Goal: Task Accomplishment & Management: Use online tool/utility

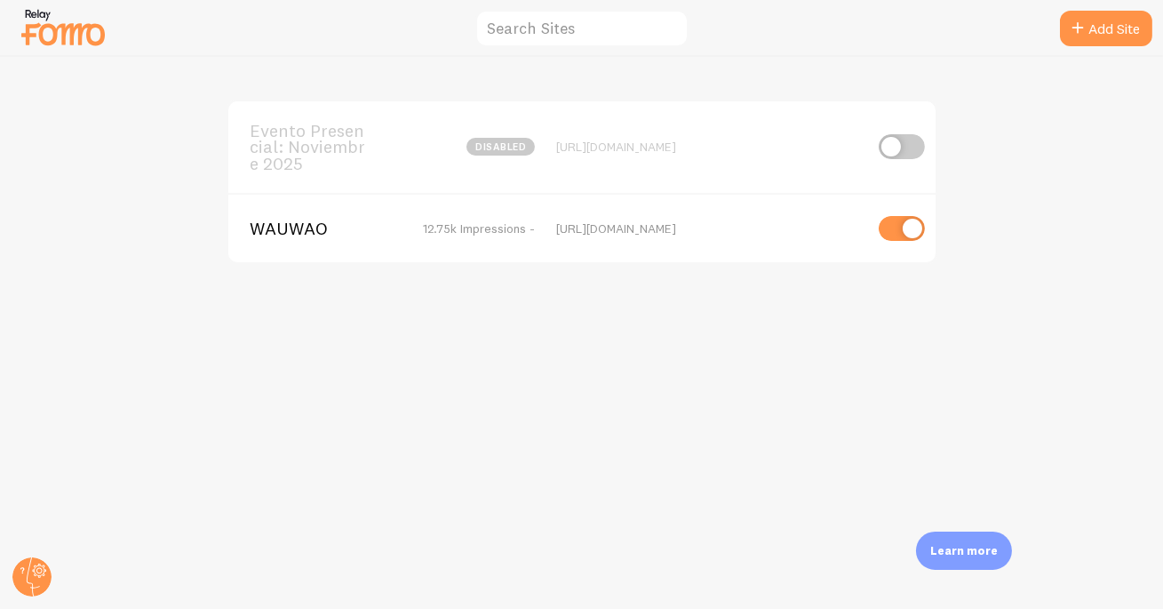
click at [292, 139] on span "Evento Presencial: Noviembre 2025" at bounding box center [321, 147] width 143 height 49
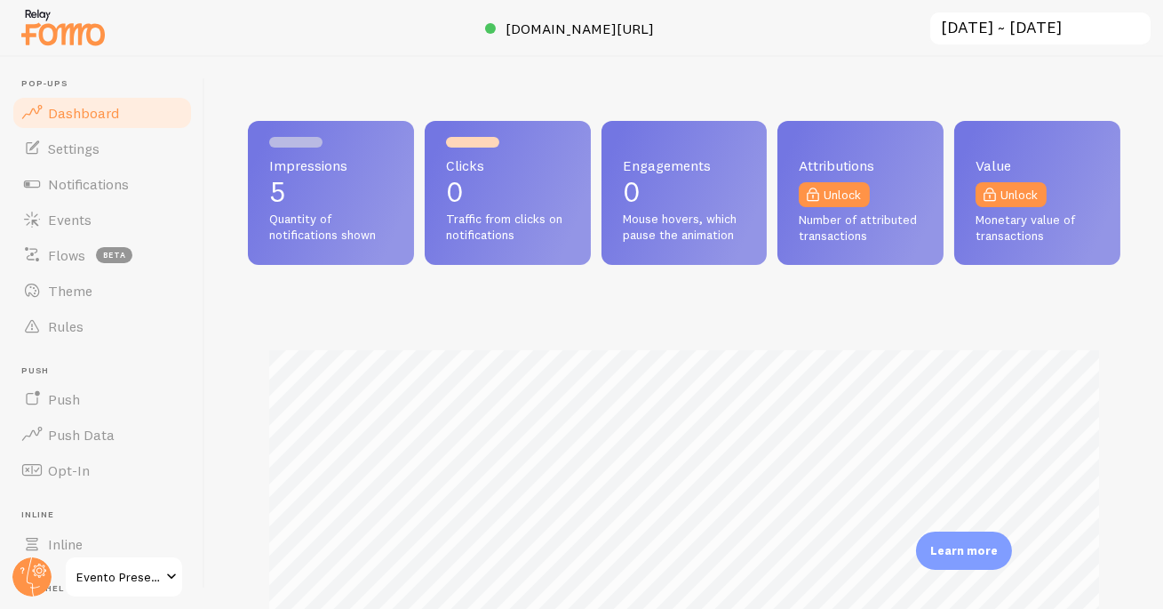
scroll to position [466, 873]
click at [94, 217] on link "Events" at bounding box center [102, 220] width 183 height 36
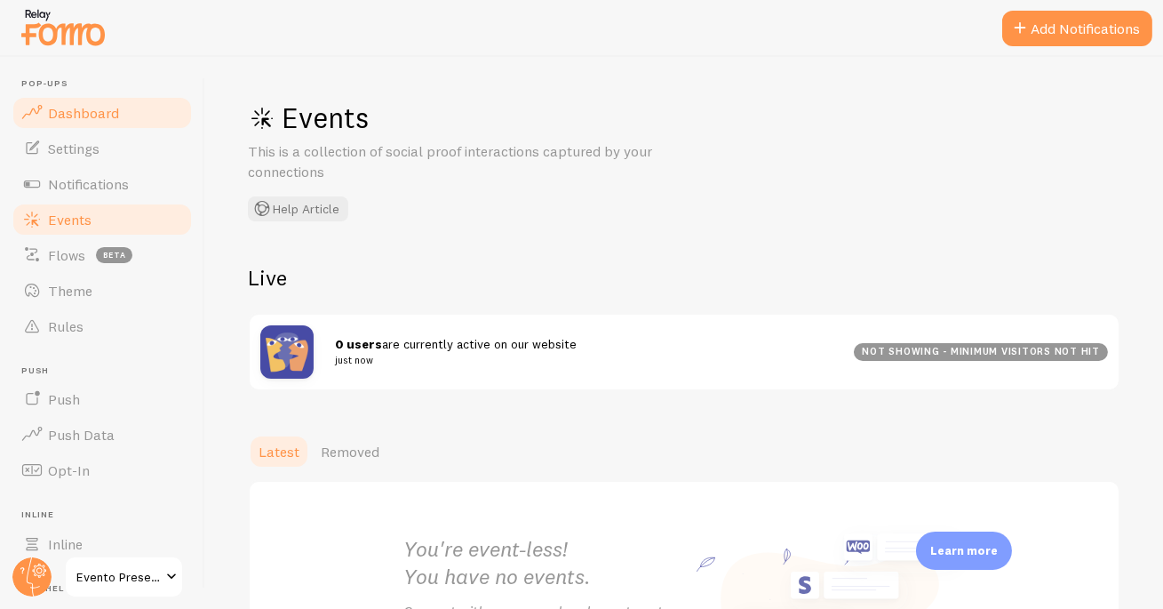
click at [65, 104] on span "Dashboard" at bounding box center [83, 113] width 71 height 18
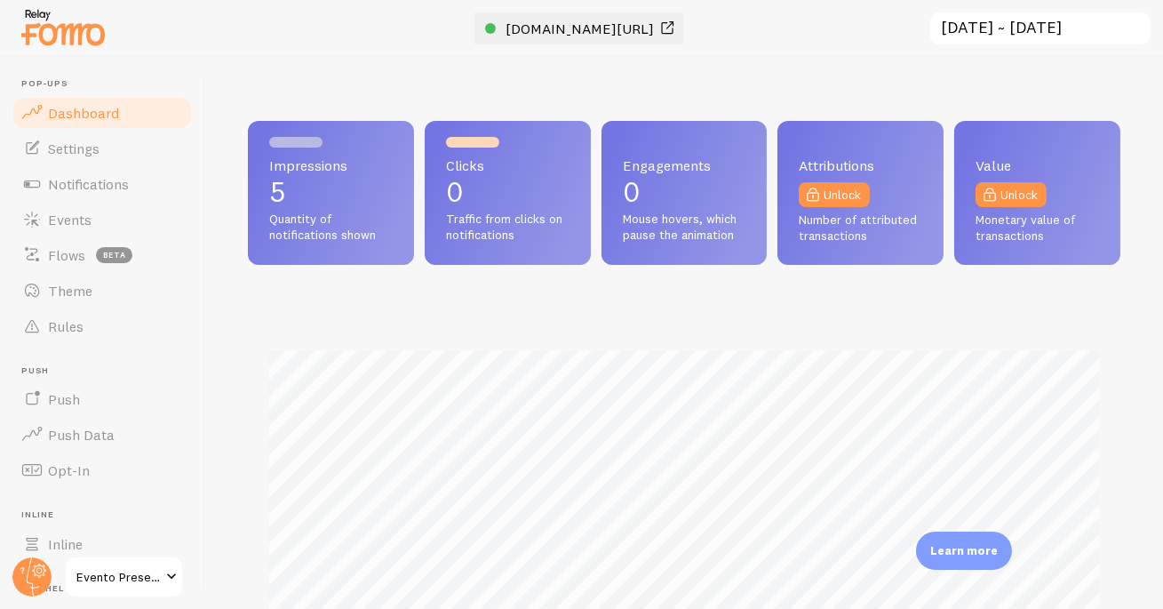
scroll to position [466, 873]
click at [534, 31] on span "[DOMAIN_NAME][URL]" at bounding box center [580, 29] width 148 height 18
click at [95, 184] on span "Notifications" at bounding box center [88, 184] width 81 height 18
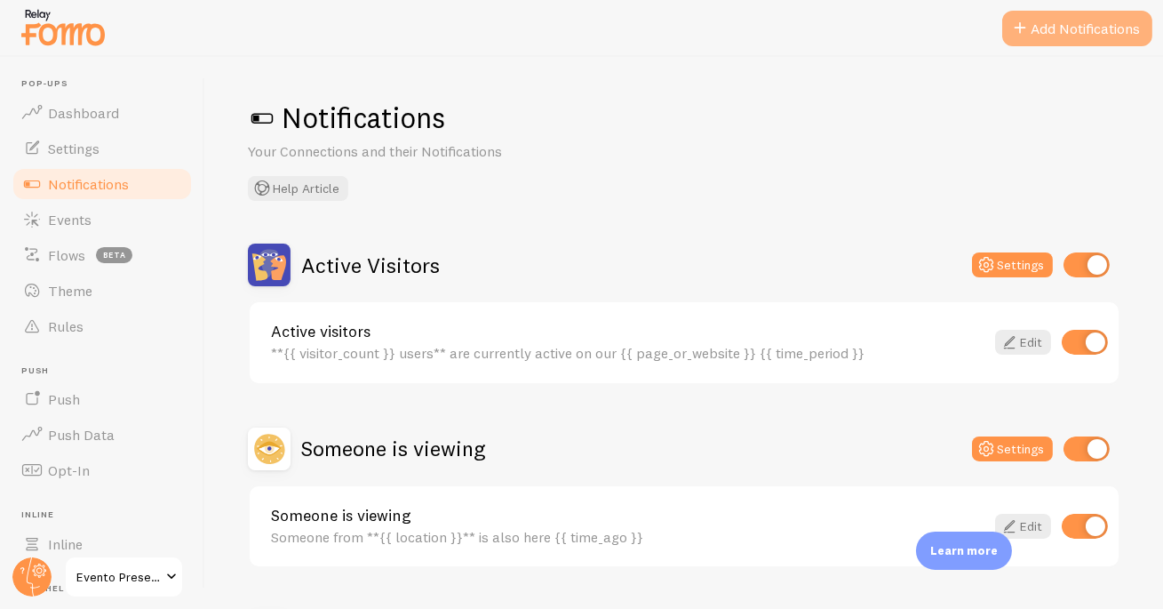
click at [1033, 41] on button "Add Notifications" at bounding box center [1077, 29] width 150 height 36
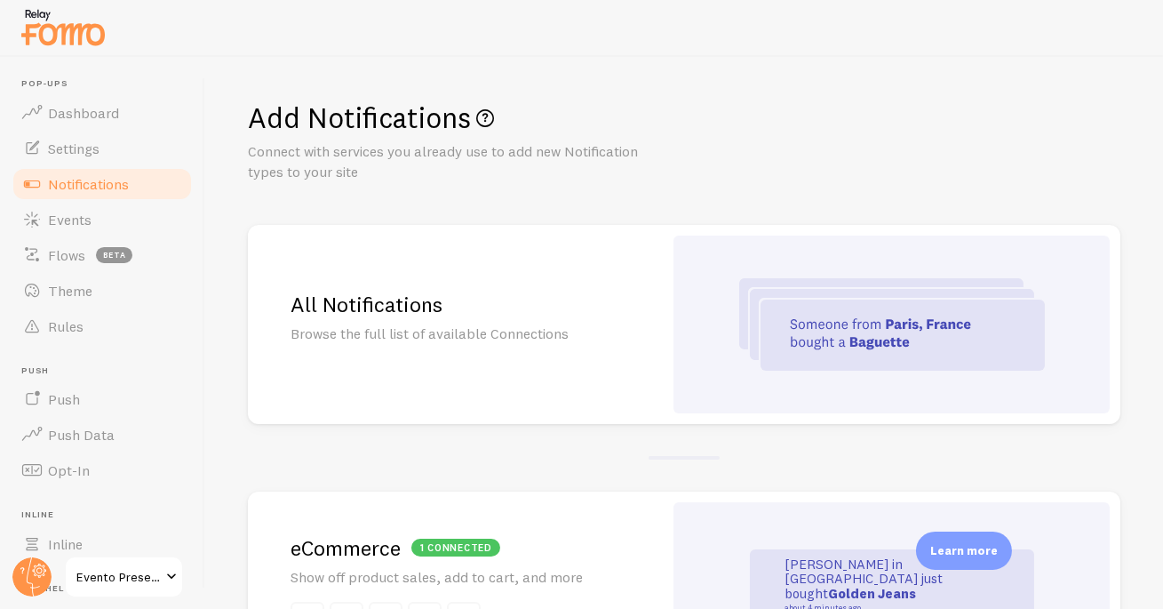
click at [468, 297] on h2 "All Notifications" at bounding box center [456, 305] width 330 height 28
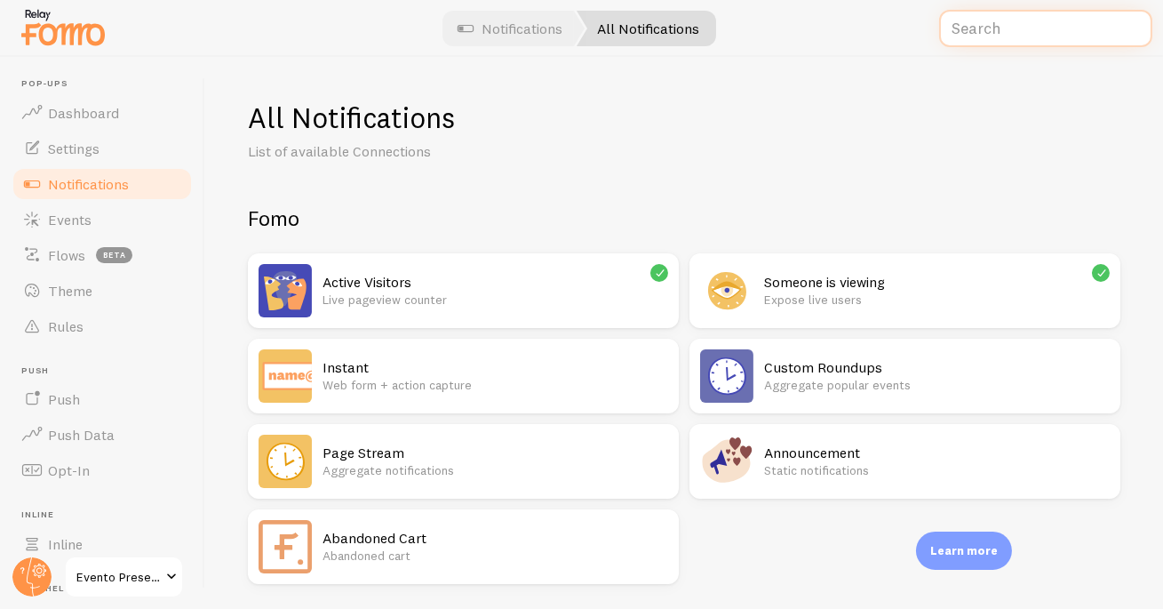
click at [1029, 22] on input "text" at bounding box center [1045, 29] width 213 height 38
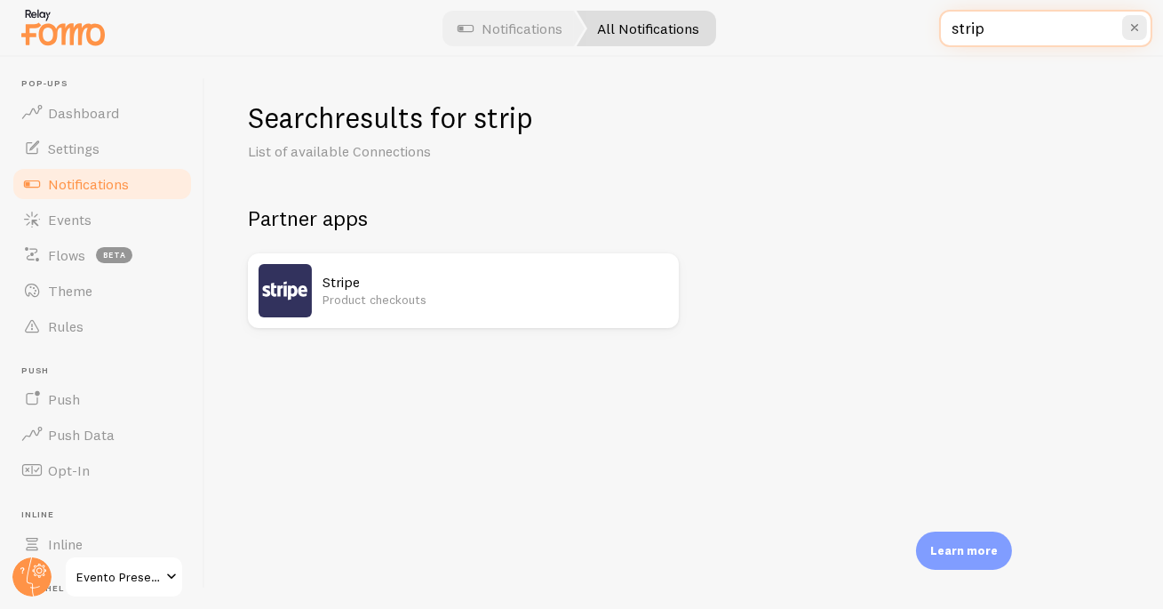
type input "strip"
click at [443, 281] on h2 "Stripe" at bounding box center [496, 282] width 346 height 19
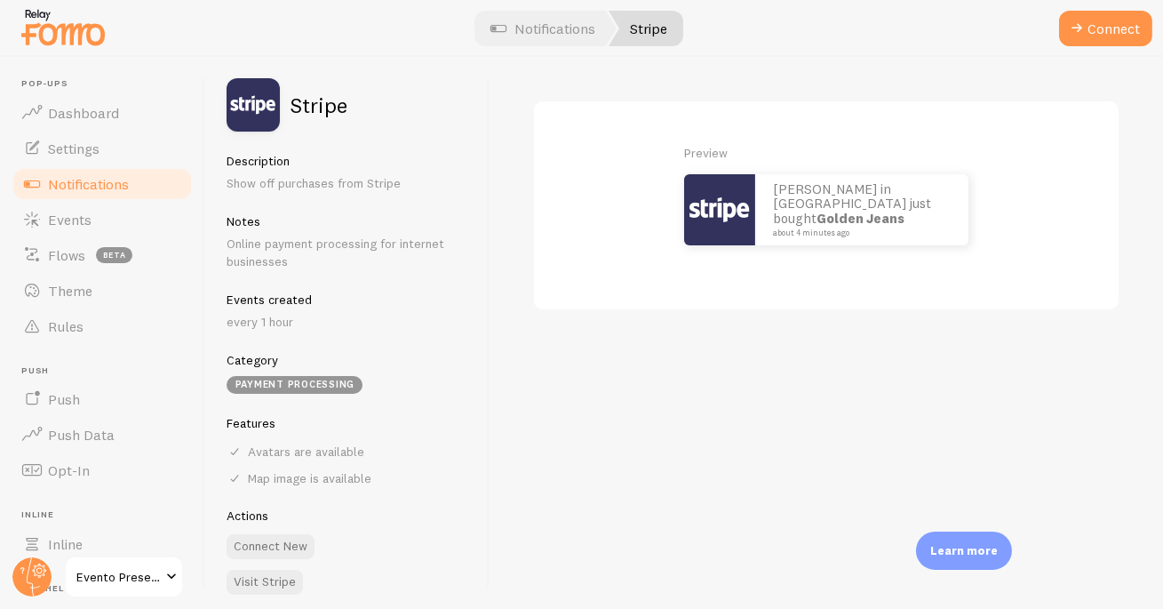
scroll to position [16, 0]
